Goal: Information Seeking & Learning: Check status

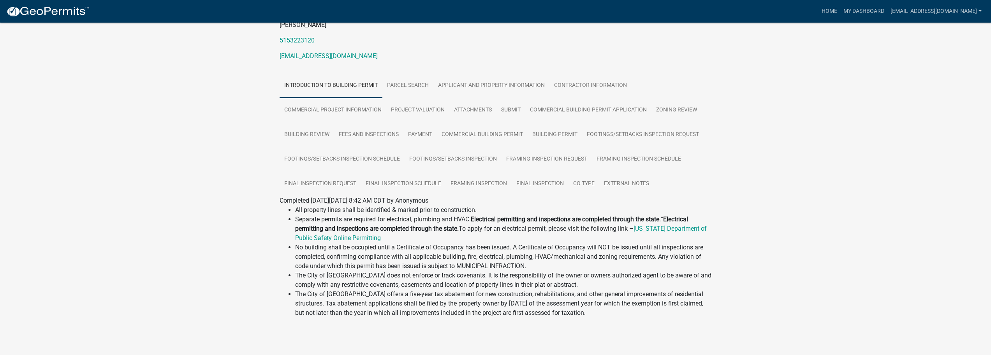
scroll to position [99, 0]
click at [543, 155] on link "Framing Inspection Request" at bounding box center [547, 157] width 90 height 25
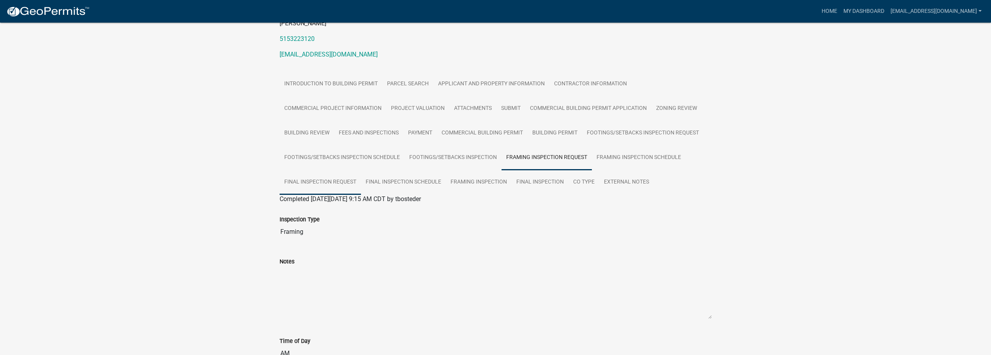
click at [337, 177] on link "Final Inspection Request" at bounding box center [320, 182] width 81 height 25
click at [541, 185] on link "Final Inspection" at bounding box center [540, 182] width 57 height 25
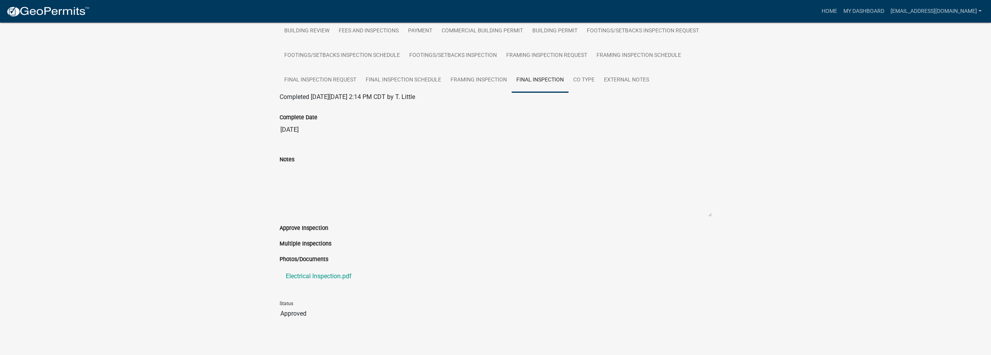
scroll to position [206, 0]
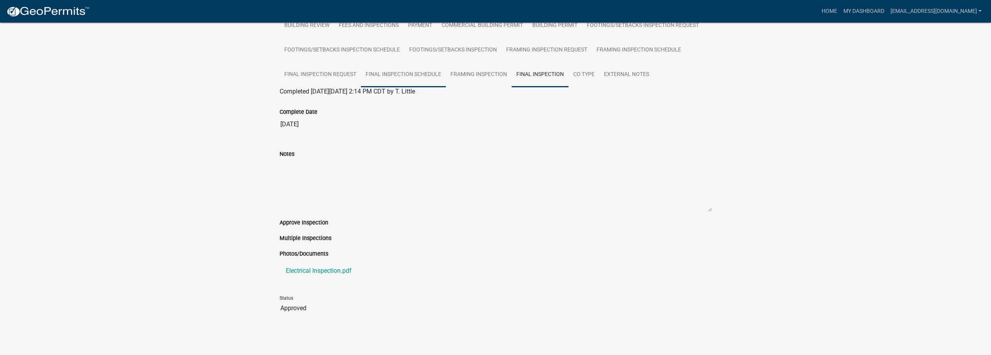
click at [400, 76] on link "Final Inspection Schedule" at bounding box center [403, 74] width 85 height 25
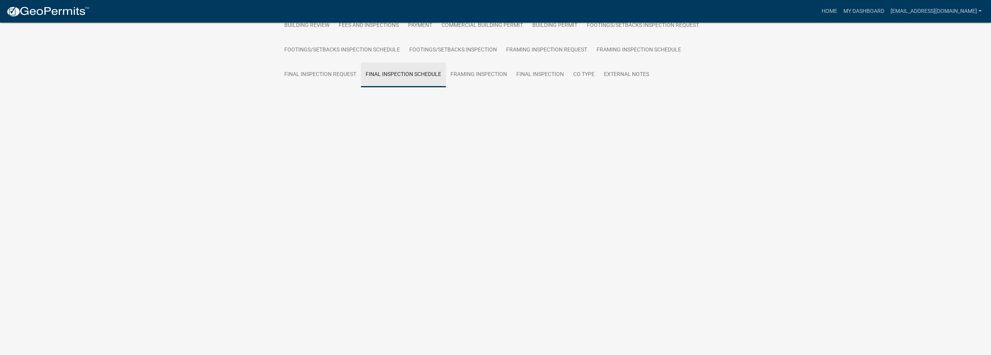
scroll to position [106, 0]
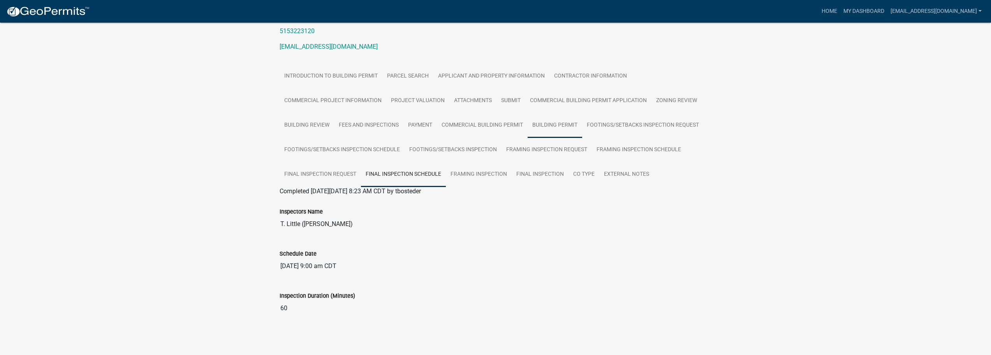
click at [564, 130] on link "Building Permit" at bounding box center [555, 125] width 55 height 25
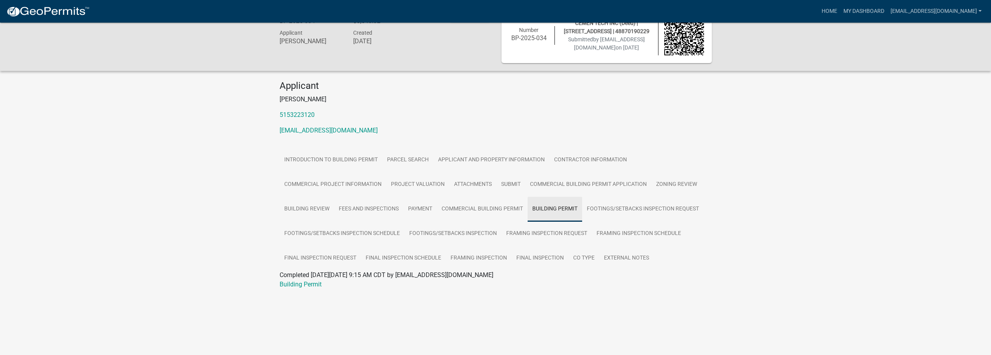
scroll to position [23, 0]
click at [295, 251] on link "Final Inspection Request" at bounding box center [320, 258] width 81 height 25
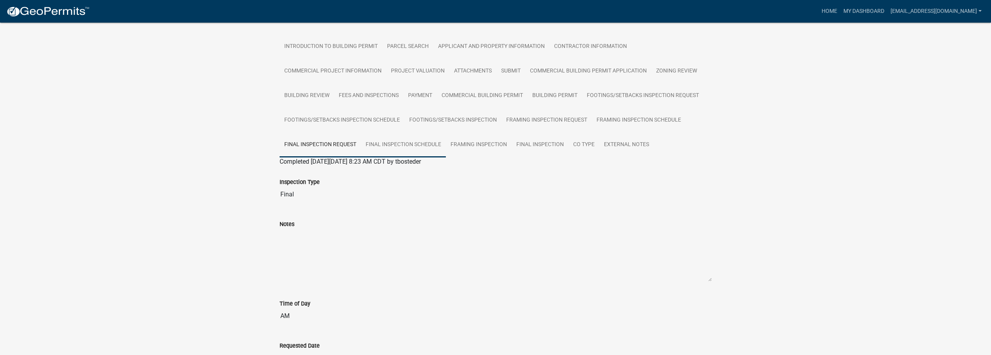
click at [393, 148] on link "Final Inspection Schedule" at bounding box center [403, 144] width 85 height 25
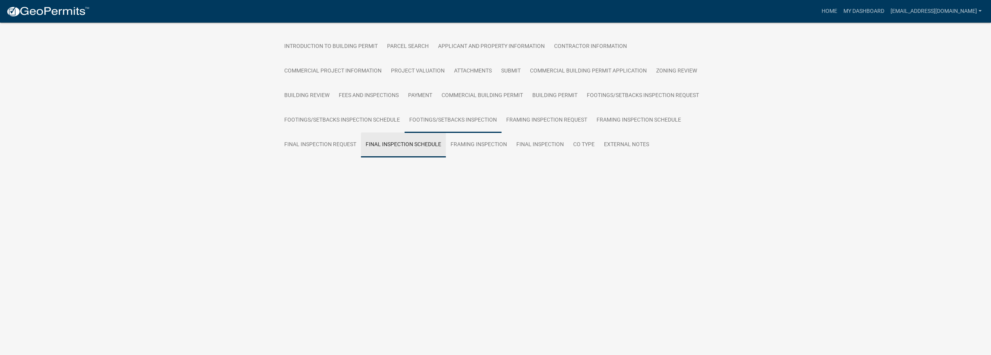
scroll to position [106, 0]
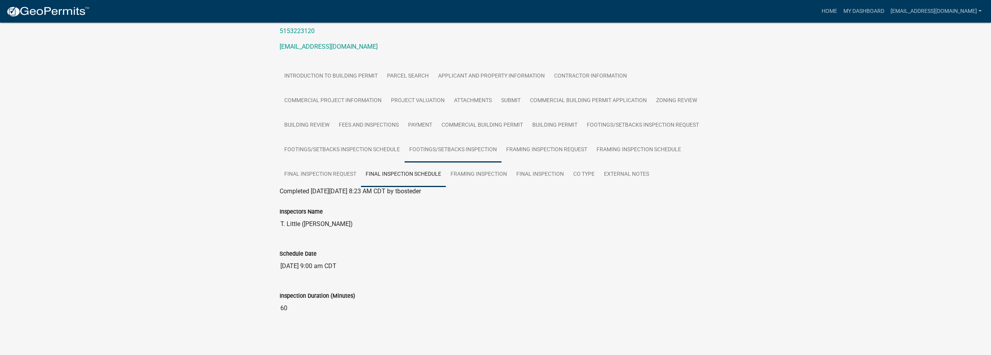
click at [476, 147] on link "Footings/Setbacks Inspection" at bounding box center [453, 149] width 97 height 25
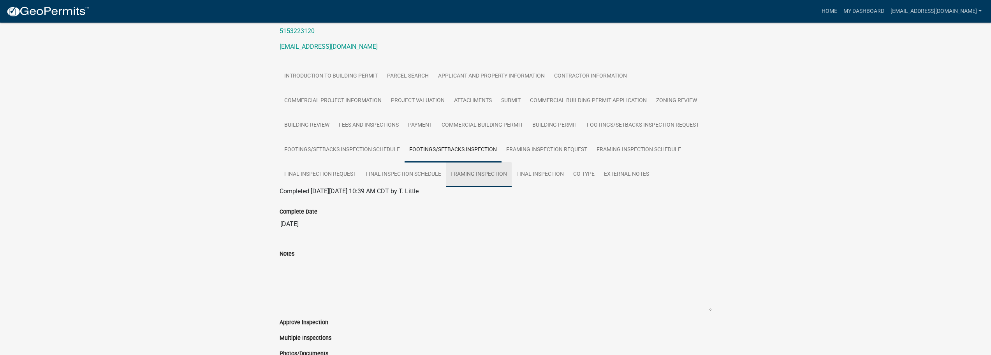
click at [479, 174] on link "Framing Inspection" at bounding box center [479, 174] width 66 height 25
click at [638, 176] on link "External Notes" at bounding box center [626, 174] width 55 height 25
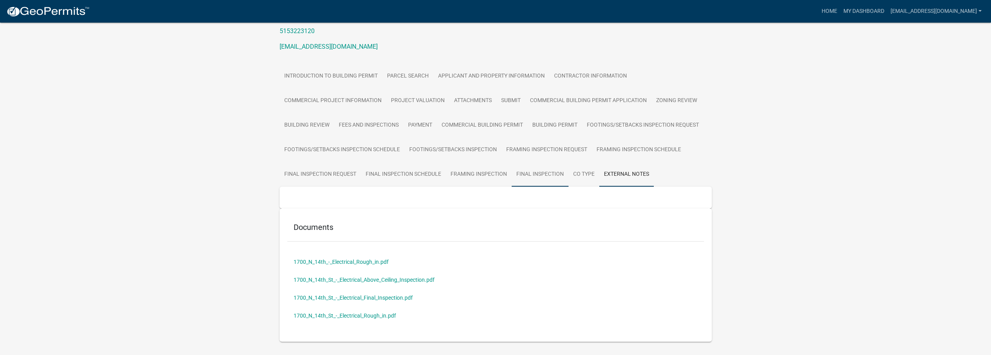
click at [567, 173] on link "Final Inspection" at bounding box center [540, 174] width 57 height 25
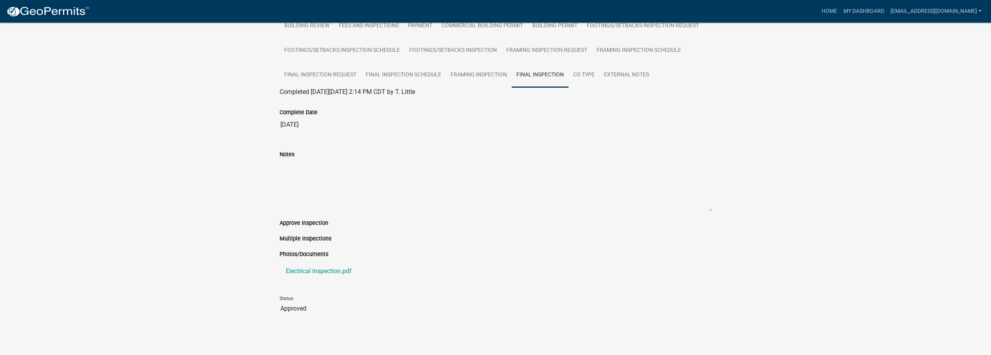
scroll to position [206, 0]
click at [334, 271] on link "Electrical Inspection.pdf" at bounding box center [496, 270] width 432 height 19
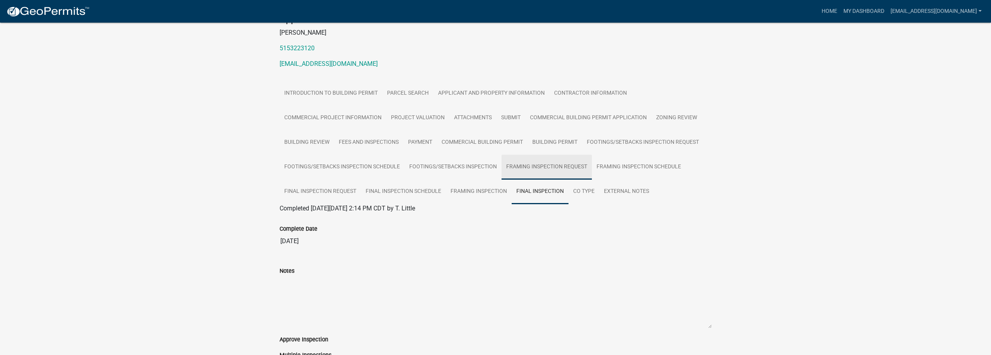
click at [520, 166] on link "Framing Inspection Request" at bounding box center [547, 167] width 90 height 25
click at [416, 190] on link "Final Inspection Schedule" at bounding box center [403, 191] width 85 height 25
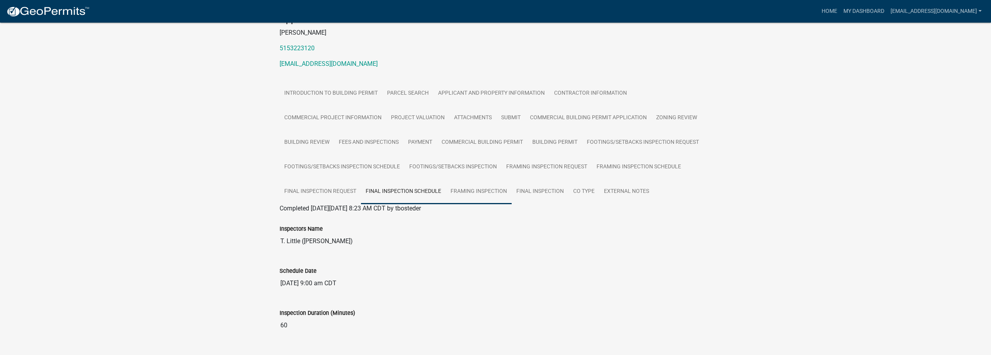
click at [462, 188] on link "Framing Inspection" at bounding box center [479, 191] width 66 height 25
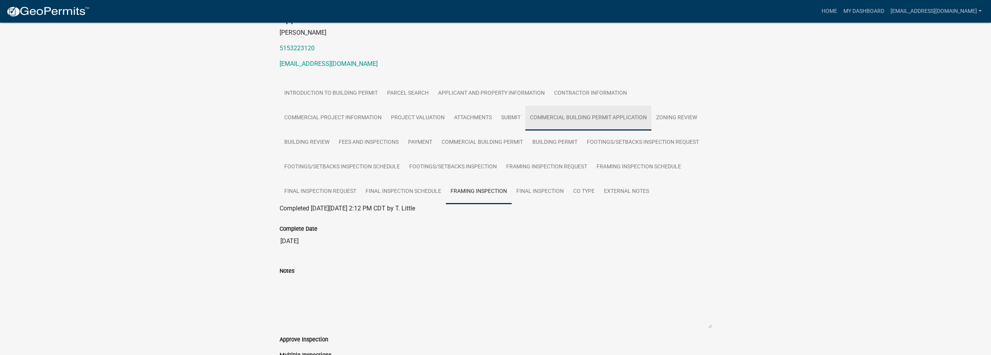
click at [620, 119] on link "Commercial Building Permit Application" at bounding box center [588, 118] width 126 height 25
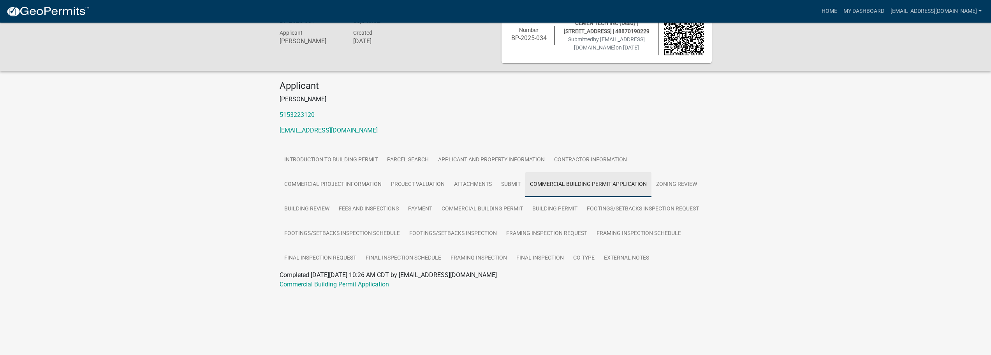
scroll to position [23, 0]
click at [441, 188] on link "Project Valuation" at bounding box center [417, 184] width 63 height 25
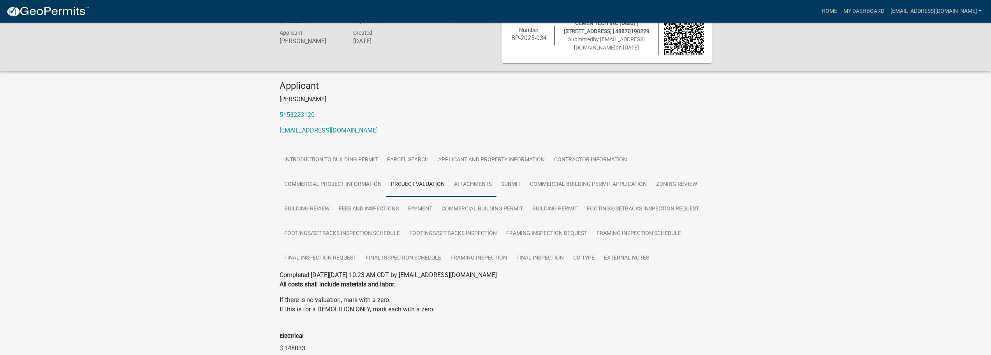
click at [481, 181] on link "Attachments" at bounding box center [472, 184] width 47 height 25
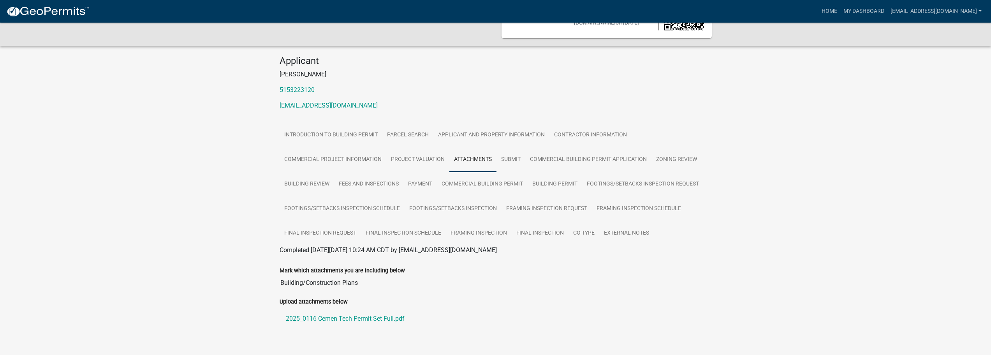
scroll to position [62, 0]
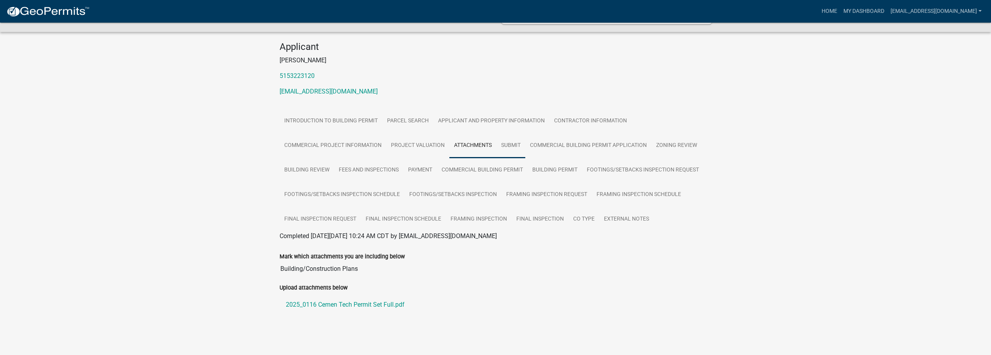
click at [513, 151] on link "Submit" at bounding box center [511, 145] width 29 height 25
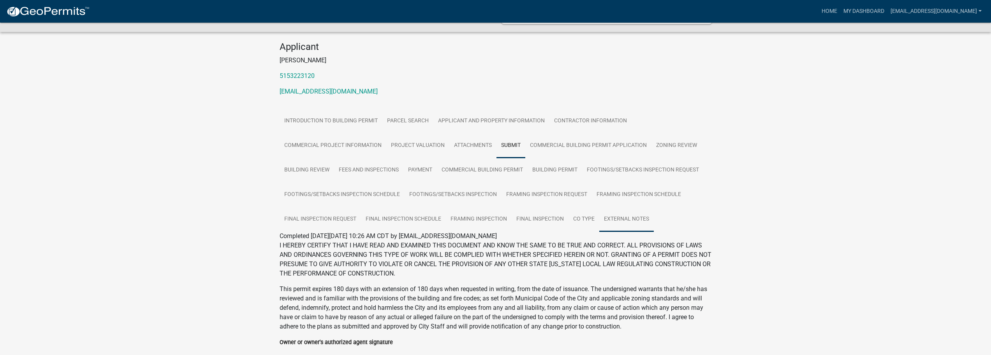
click at [601, 219] on link "External Notes" at bounding box center [626, 219] width 55 height 25
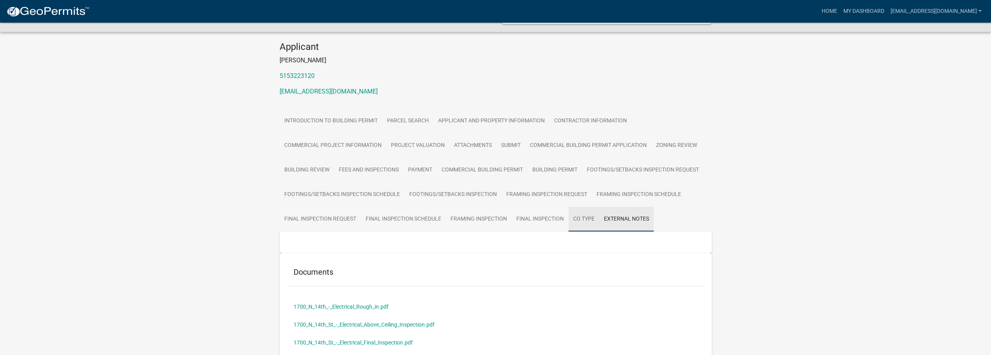
click at [587, 217] on link "CO Type" at bounding box center [584, 219] width 31 height 25
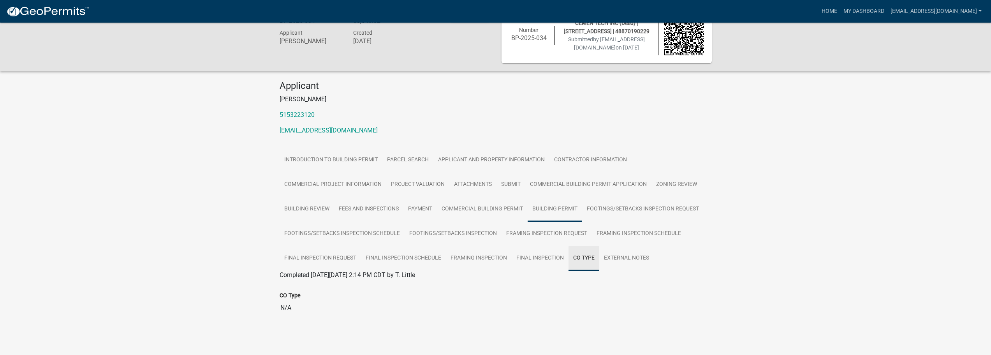
scroll to position [23, 0]
click at [551, 216] on link "Building Permit" at bounding box center [555, 209] width 55 height 25
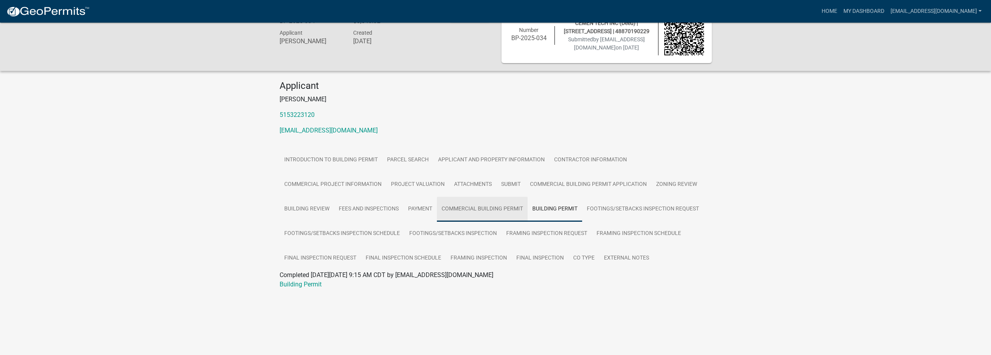
click at [506, 212] on link "Commercial Building Permit" at bounding box center [482, 209] width 91 height 25
click at [486, 248] on link "Framing Inspection" at bounding box center [479, 258] width 66 height 25
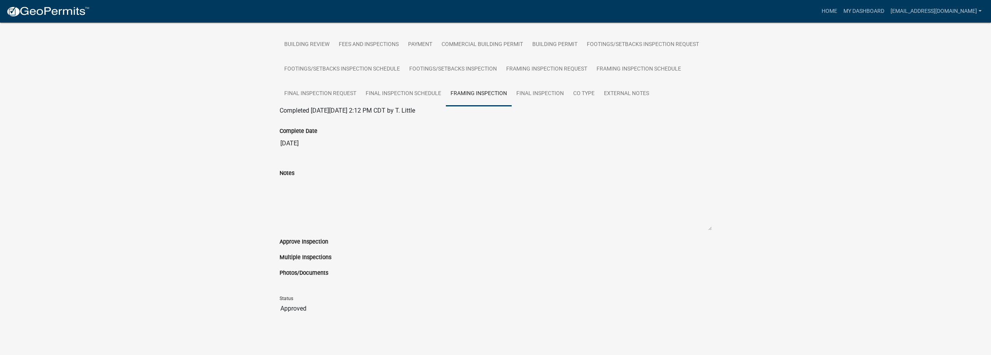
scroll to position [187, 0]
click at [416, 90] on link "Final Inspection Schedule" at bounding box center [403, 93] width 85 height 25
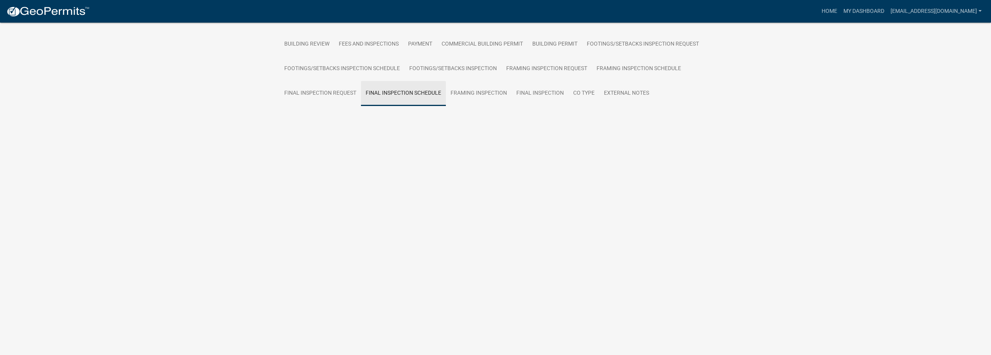
scroll to position [106, 0]
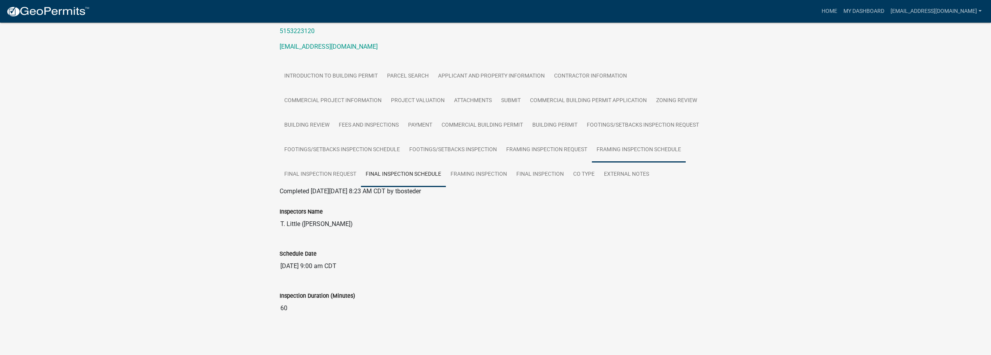
click at [655, 152] on link "Framing Inspection Schedule" at bounding box center [639, 149] width 94 height 25
click at [307, 122] on link "Building Review" at bounding box center [307, 125] width 55 height 25
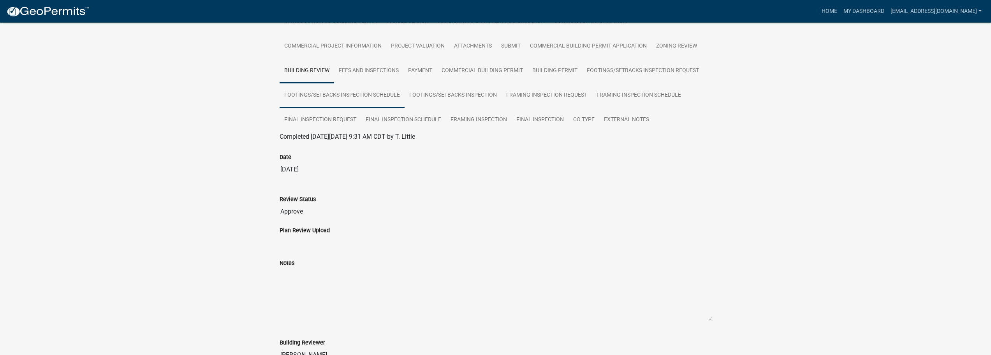
scroll to position [52, 0]
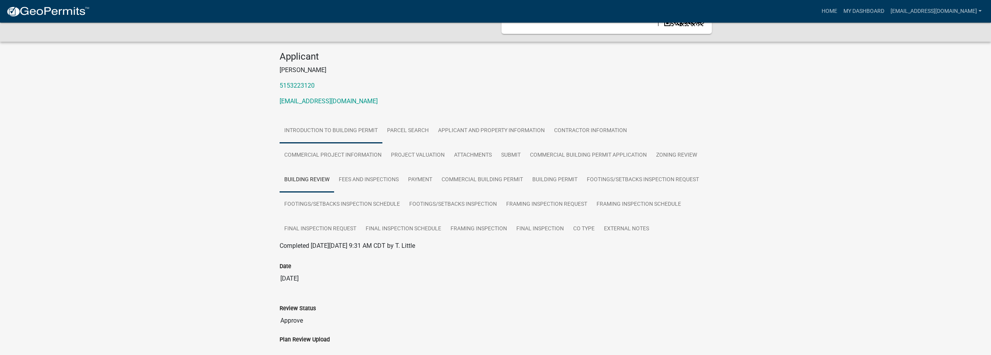
click at [364, 132] on link "Introduction to Building Permit" at bounding box center [331, 130] width 103 height 25
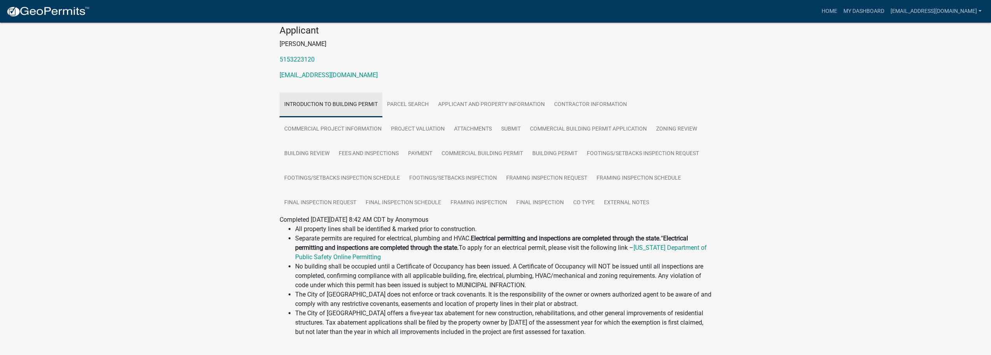
scroll to position [99, 0]
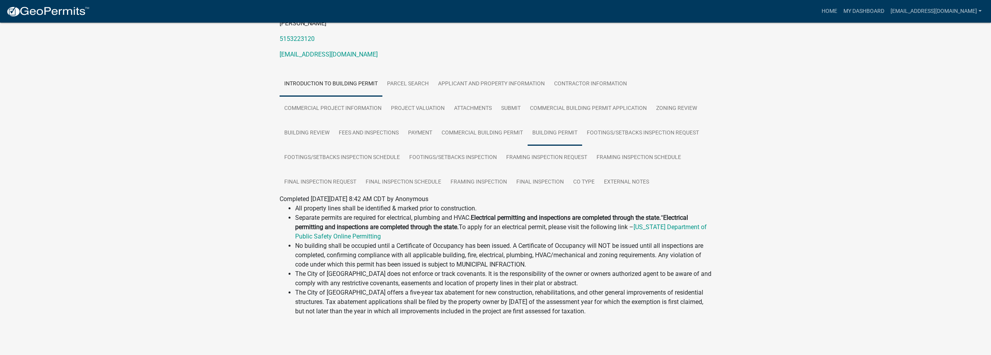
click at [548, 139] on link "Building Permit" at bounding box center [555, 133] width 55 height 25
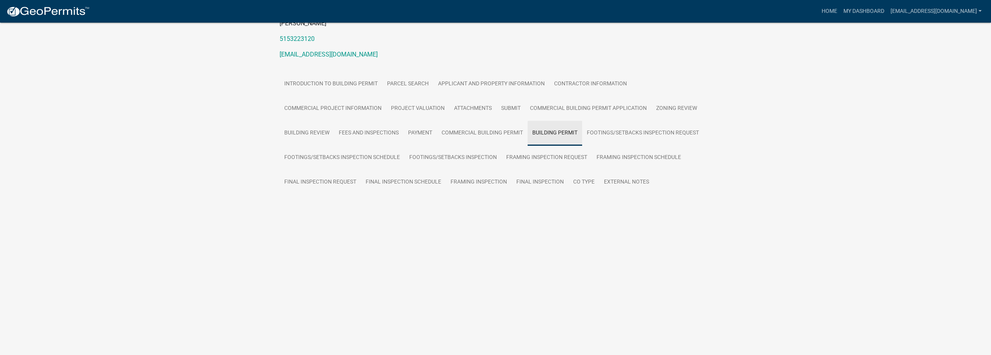
scroll to position [23, 0]
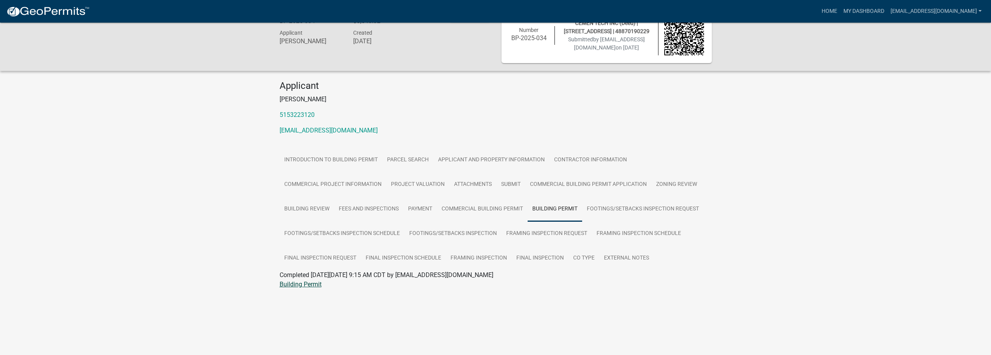
click at [292, 285] on link "Building Permit" at bounding box center [301, 283] width 42 height 7
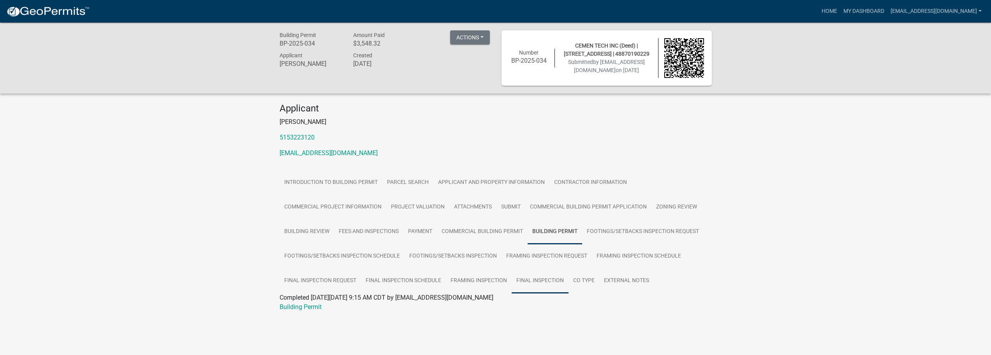
click at [514, 280] on link "Final Inspection" at bounding box center [540, 280] width 57 height 25
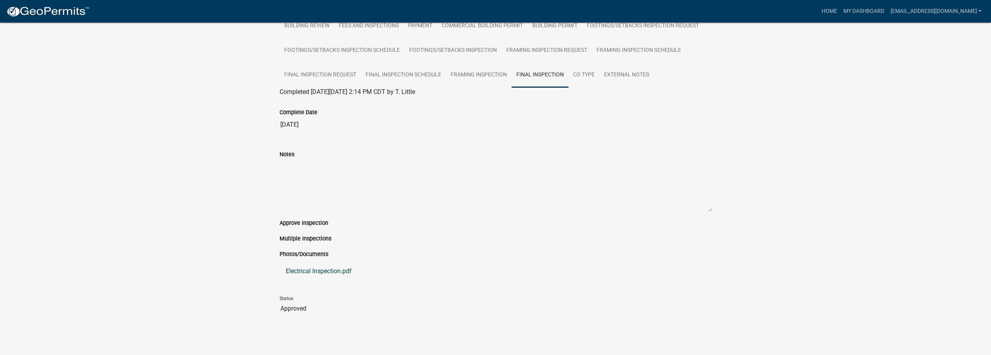
scroll to position [206, 0]
click at [343, 265] on link "Electrical Inspection.pdf" at bounding box center [496, 270] width 432 height 19
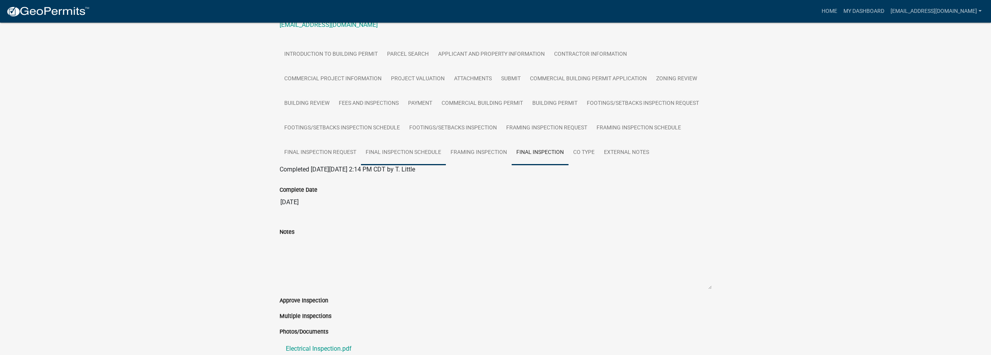
click at [428, 150] on link "Final Inspection Schedule" at bounding box center [403, 152] width 85 height 25
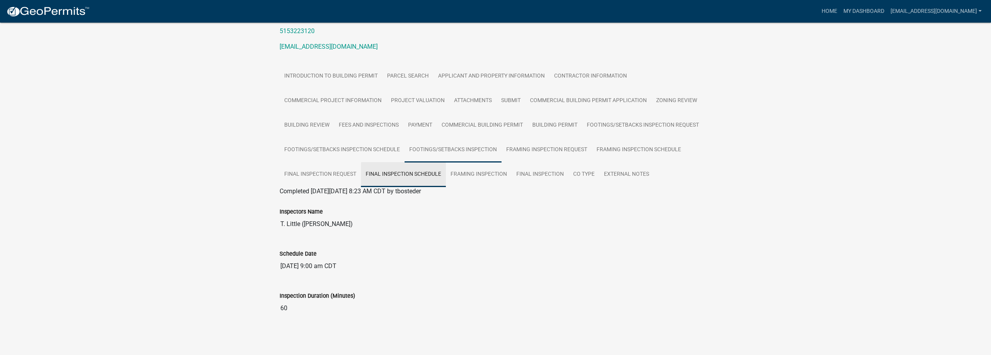
scroll to position [106, 0]
click at [462, 157] on link "Footings/Setbacks Inspection" at bounding box center [453, 149] width 97 height 25
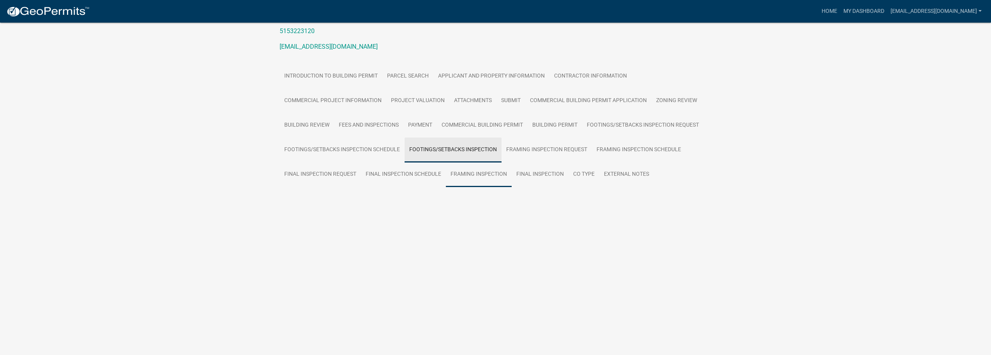
click at [469, 167] on link "Framing Inspection" at bounding box center [479, 174] width 66 height 25
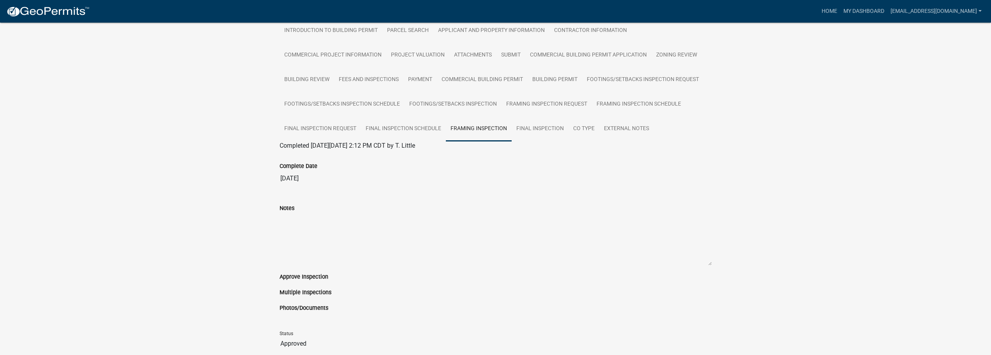
scroll to position [187, 0]
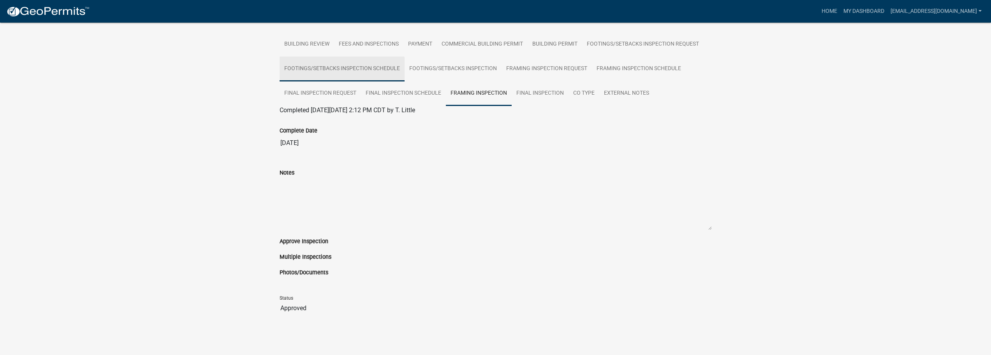
click at [336, 70] on link "Footings/Setbacks Inspection Schedule" at bounding box center [342, 68] width 125 height 25
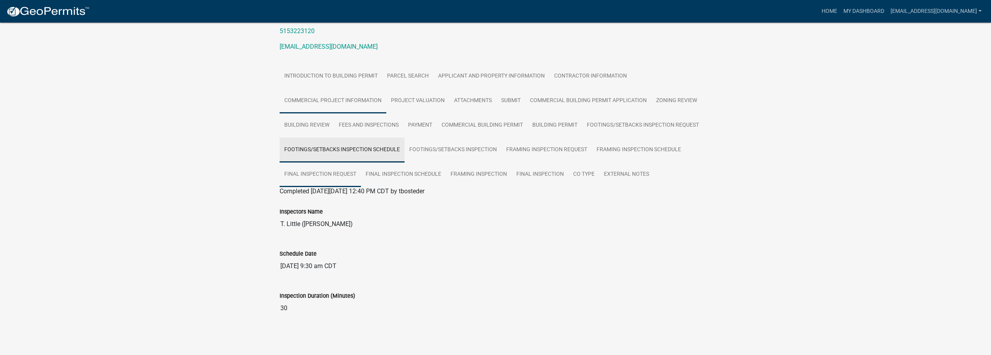
click at [335, 95] on link "Commercial Project Information" at bounding box center [333, 100] width 107 height 25
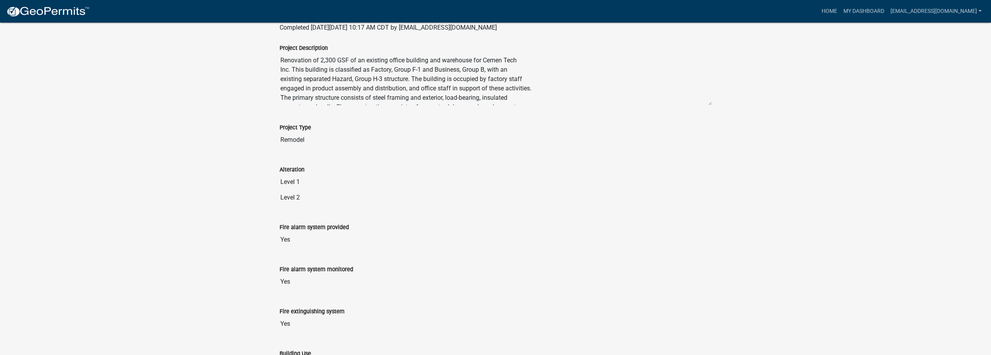
scroll to position [39, 0]
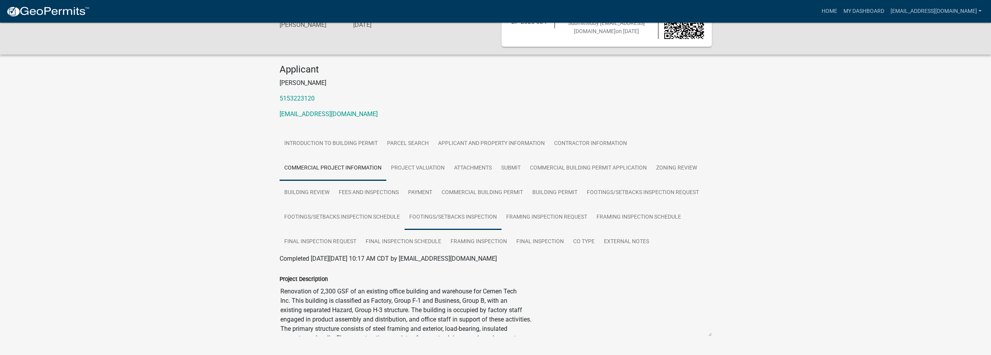
click at [423, 215] on link "Footings/Setbacks Inspection" at bounding box center [453, 217] width 97 height 25
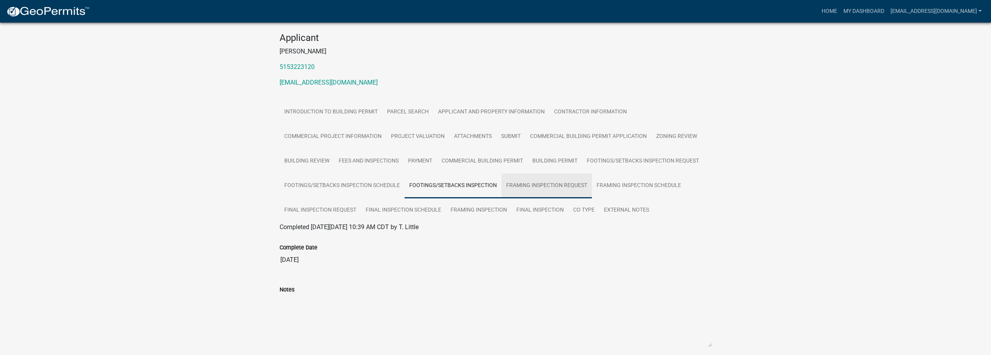
click at [520, 179] on link "Framing Inspection Request" at bounding box center [547, 185] width 90 height 25
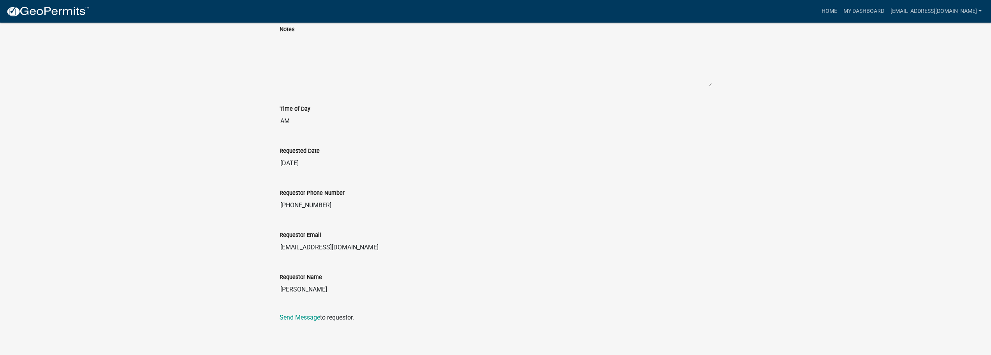
scroll to position [58, 0]
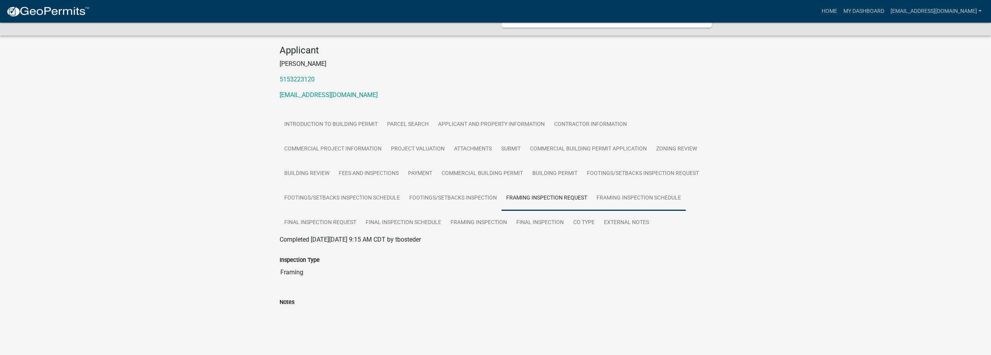
click at [631, 193] on link "Framing Inspection Schedule" at bounding box center [639, 198] width 94 height 25
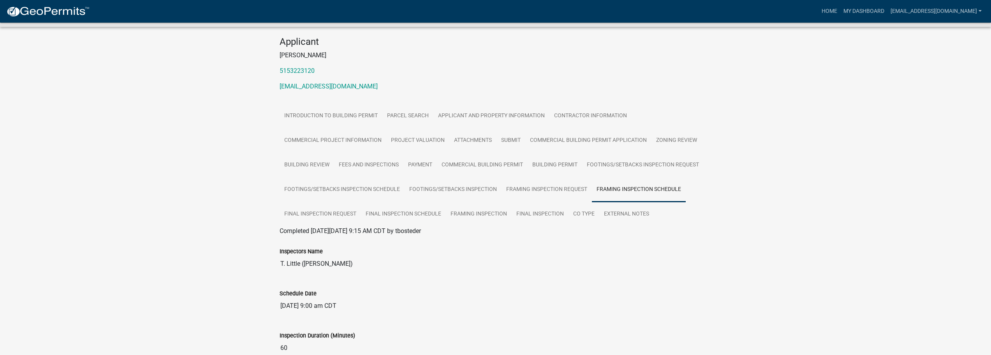
scroll to position [0, 0]
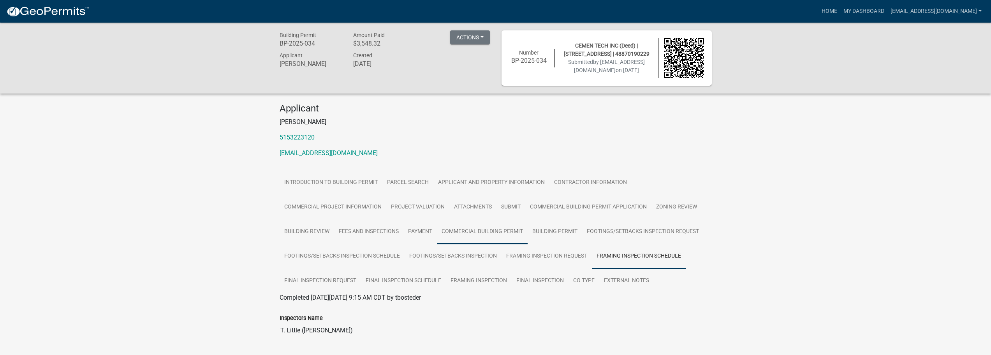
click at [474, 228] on link "Commercial Building Permit" at bounding box center [482, 231] width 91 height 25
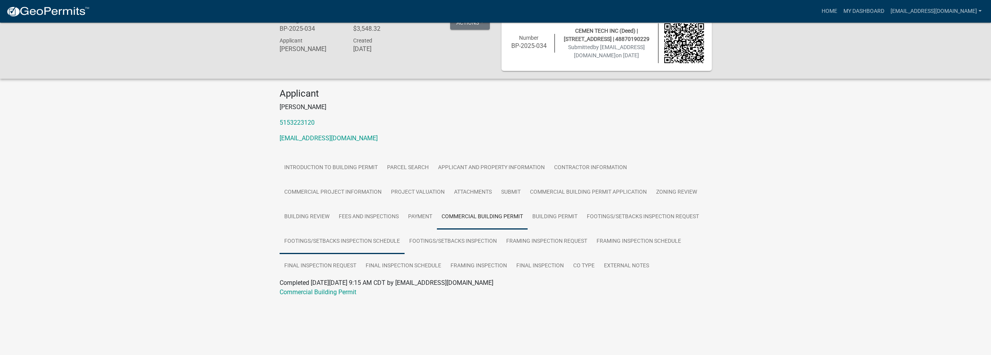
scroll to position [23, 0]
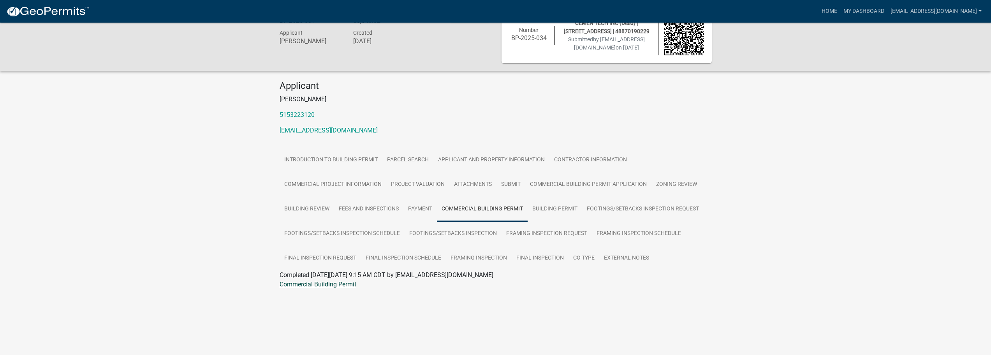
click at [311, 284] on link "Commercial Building Permit" at bounding box center [318, 283] width 77 height 7
click at [490, 184] on link "Attachments" at bounding box center [472, 184] width 47 height 25
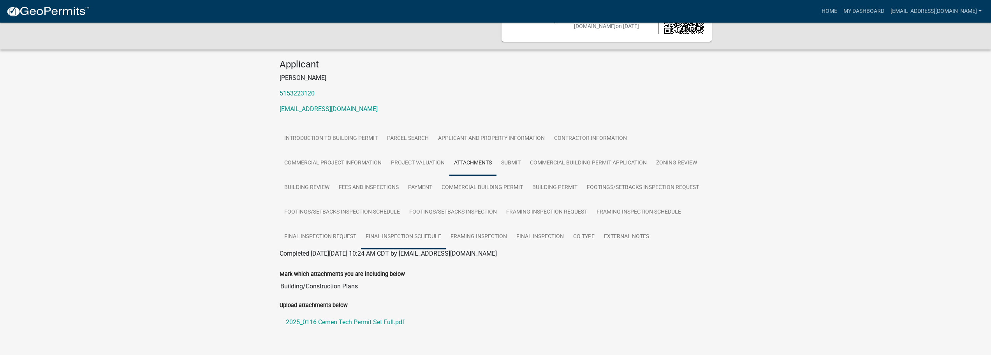
scroll to position [63, 0]
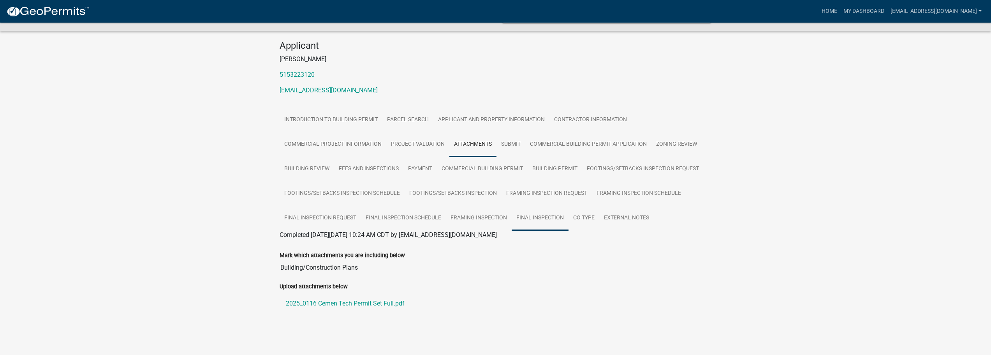
click at [543, 221] on link "Final Inspection" at bounding box center [540, 218] width 57 height 25
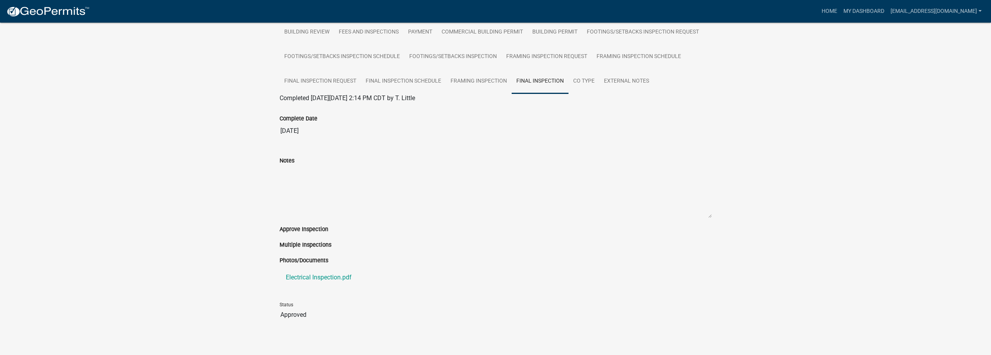
scroll to position [206, 0]
